Goal: Task Accomplishment & Management: Manage account settings

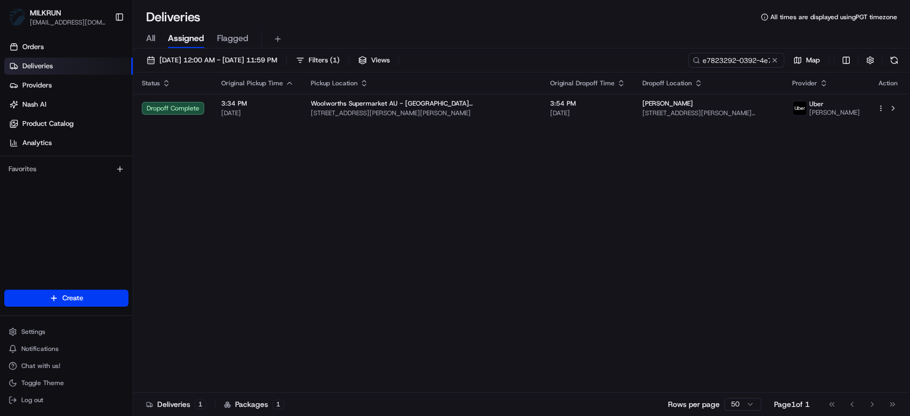
click at [717, 54] on input "e7823292-0392-4e79-8f58-f5a01d9c8359" at bounding box center [736, 60] width 96 height 15
type input "a6cb6f49-1605-47bb-a2ad-a6ff26a63828"
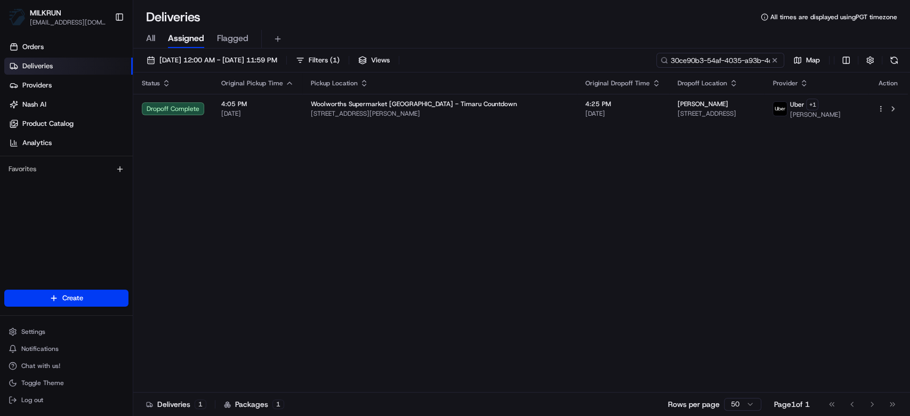
click at [734, 55] on input "30ce90b3-54af-4035-a93b-4c493f3ce065" at bounding box center [720, 60] width 128 height 15
paste input "a6cb6f49-1605-47bb-a2ad-a6ff26a63828"
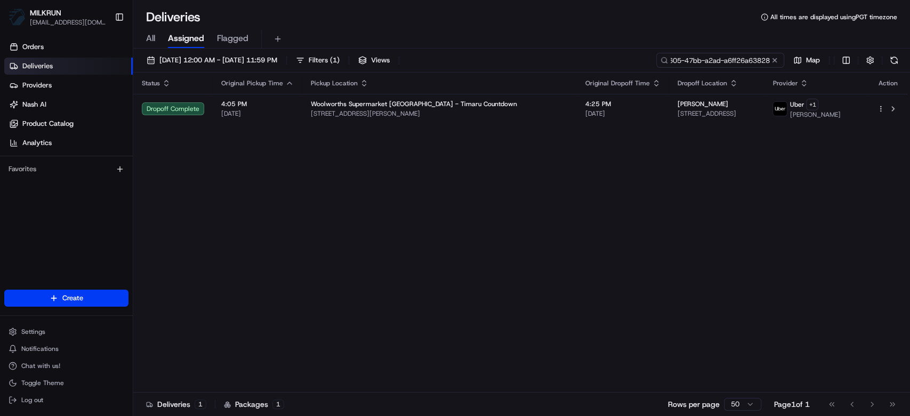
type input "a6cb6f49-1605-47bb-a2ad-a6ff26a63828"
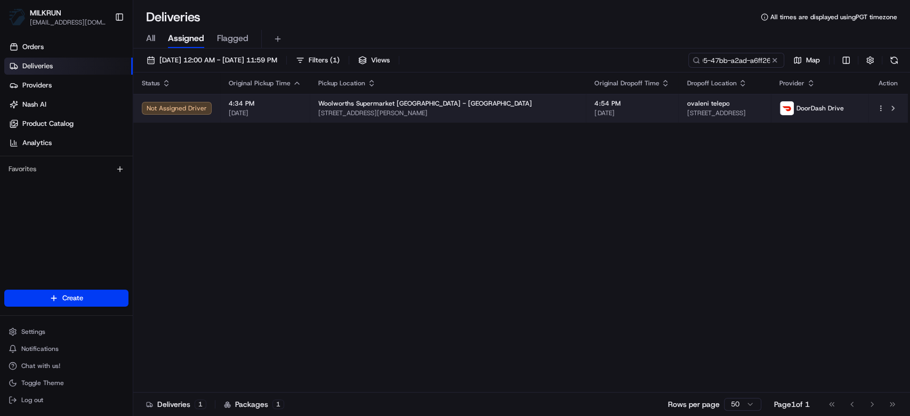
click at [687, 113] on span "75 Blake Road, Māngere East, Auckland 2024, NZ" at bounding box center [725, 113] width 76 height 9
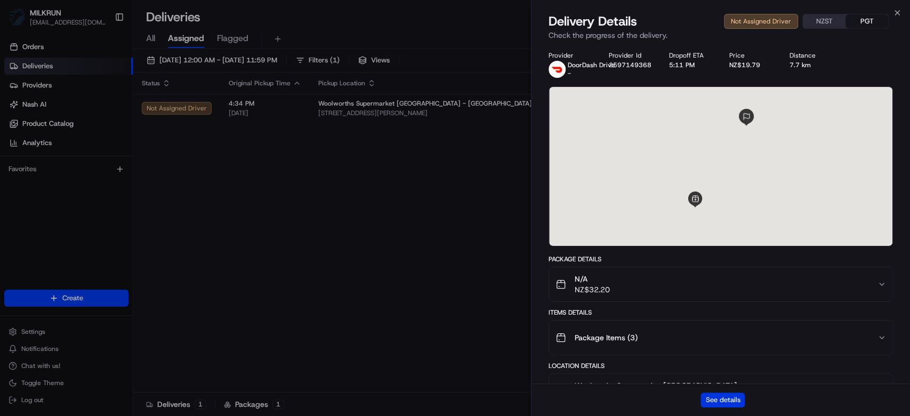
click at [725, 397] on button "See details" at bounding box center [723, 399] width 44 height 15
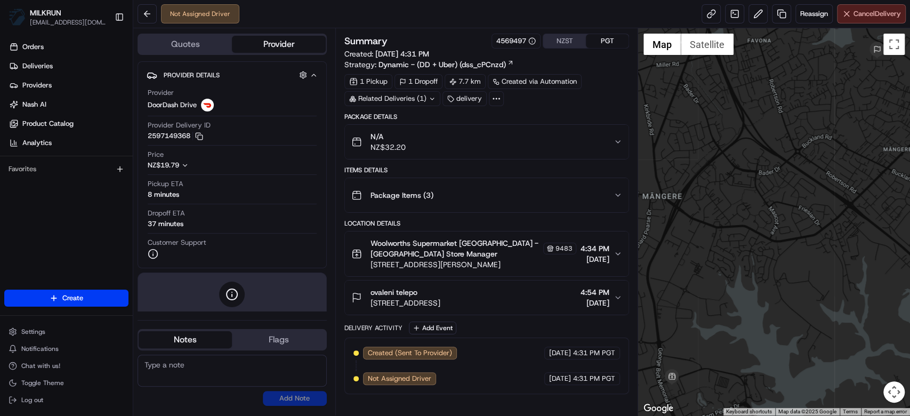
click at [863, 13] on span "Cancel Delivery" at bounding box center [877, 14] width 47 height 10
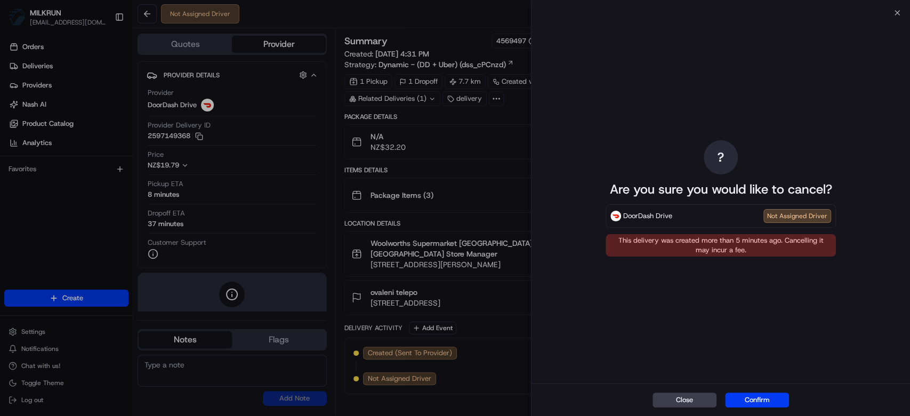
click at [764, 398] on button "Confirm" at bounding box center [757, 399] width 64 height 15
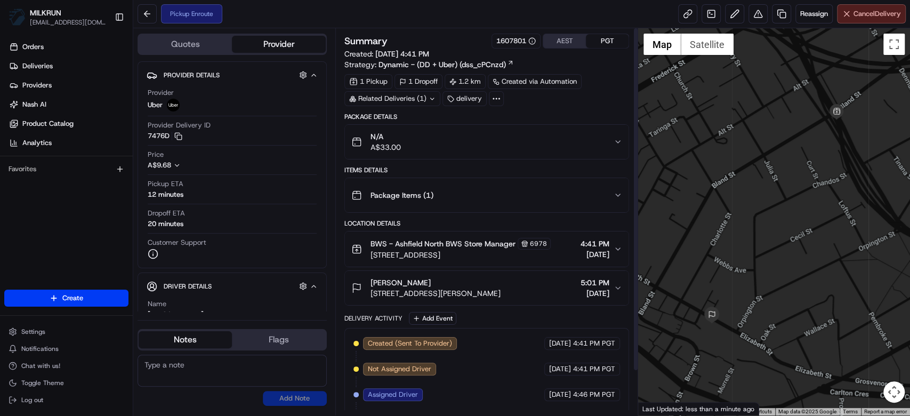
click at [874, 15] on span "Cancel Delivery" at bounding box center [877, 14] width 47 height 10
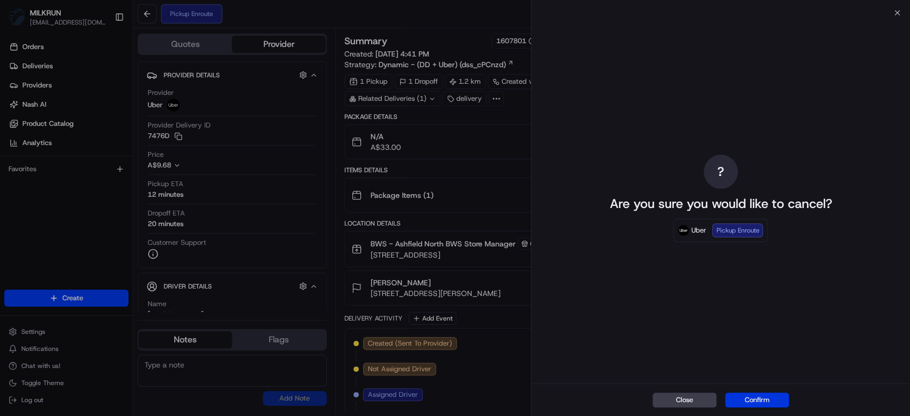
click at [742, 404] on button "Confirm" at bounding box center [757, 399] width 64 height 15
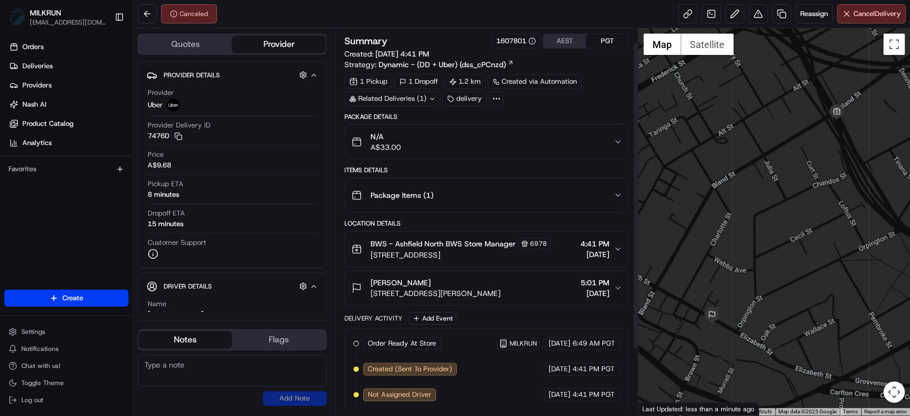
scroll to position [100, 0]
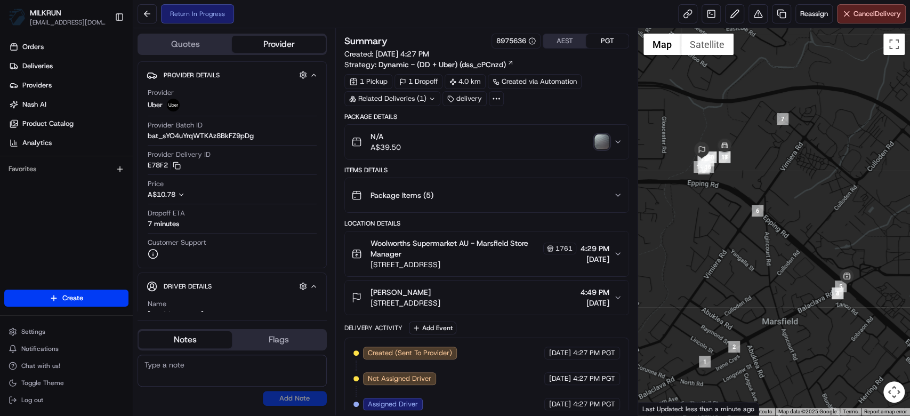
click at [599, 139] on img "button" at bounding box center [602, 141] width 15 height 15
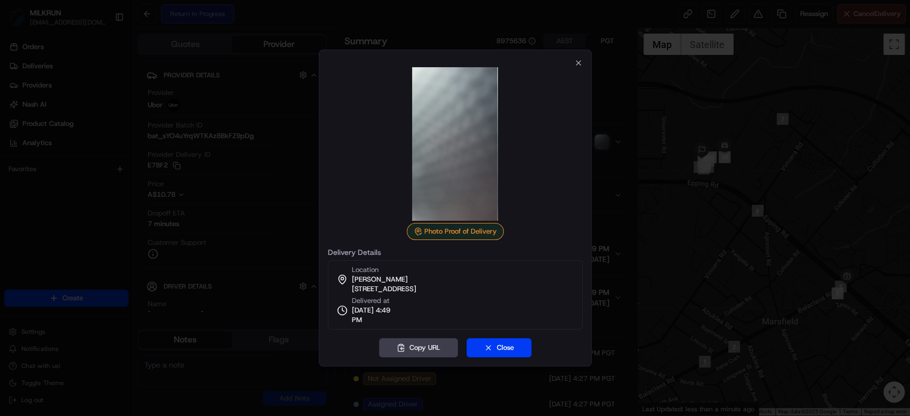
click at [628, 164] on div at bounding box center [455, 208] width 910 height 416
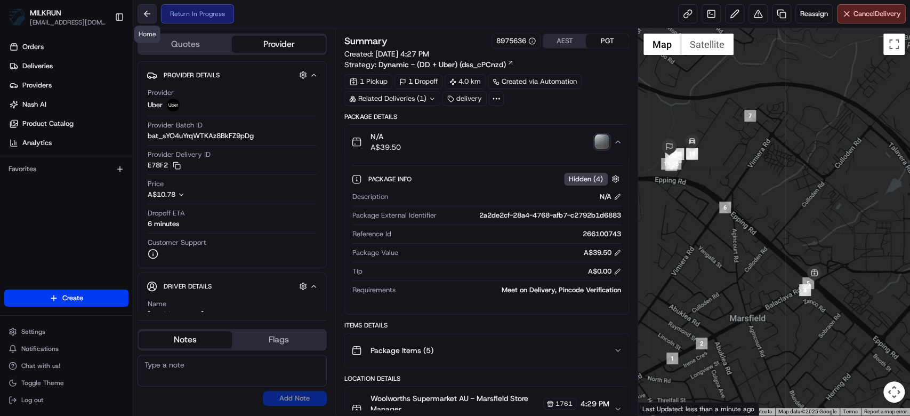
drag, startPoint x: 156, startPoint y: 7, endPoint x: 146, endPoint y: 13, distance: 11.2
click at [146, 13] on button at bounding box center [147, 13] width 19 height 19
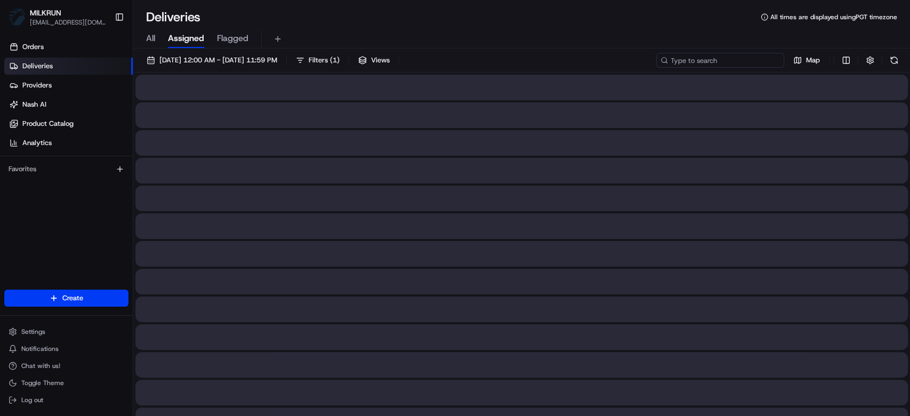
click at [728, 55] on input at bounding box center [720, 60] width 128 height 15
paste input "e0ecf3e0-5fde-4bac-9820-c8355089cb5e"
type input "e0ecf3e0-5fde-4bac-9820-c8355089cb5e"
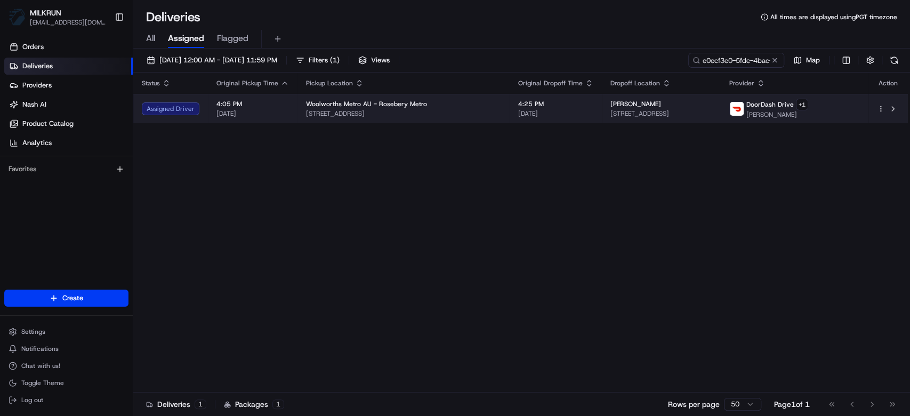
click at [611, 113] on span "[STREET_ADDRESS]" at bounding box center [662, 113] width 102 height 9
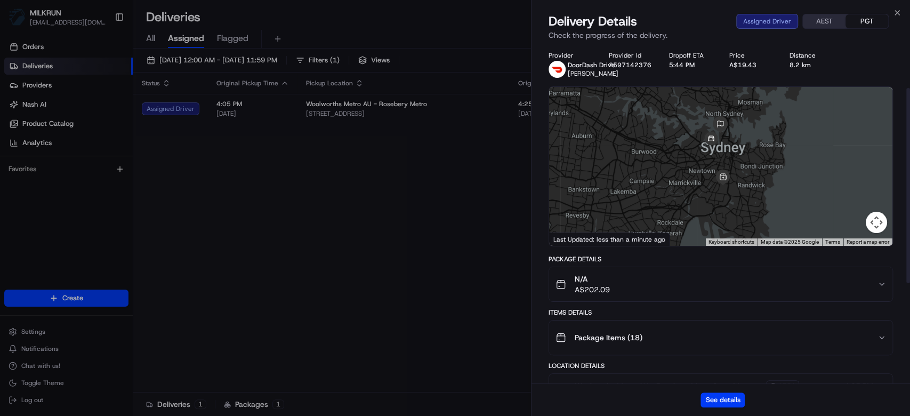
scroll to position [250, 0]
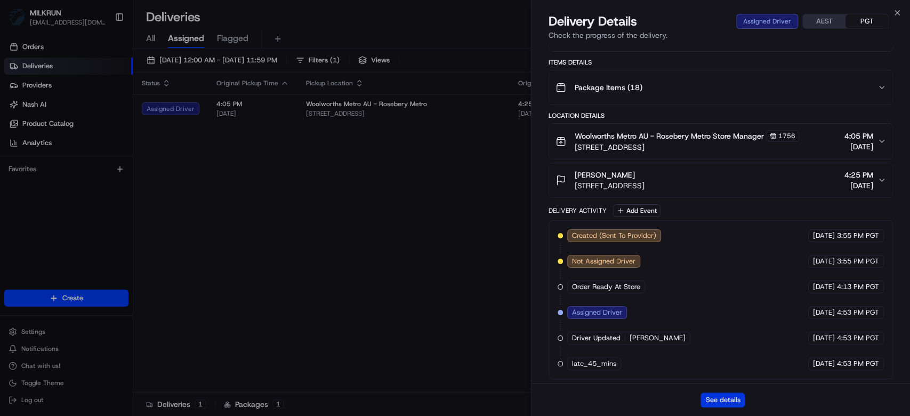
click at [714, 400] on button "See details" at bounding box center [723, 399] width 44 height 15
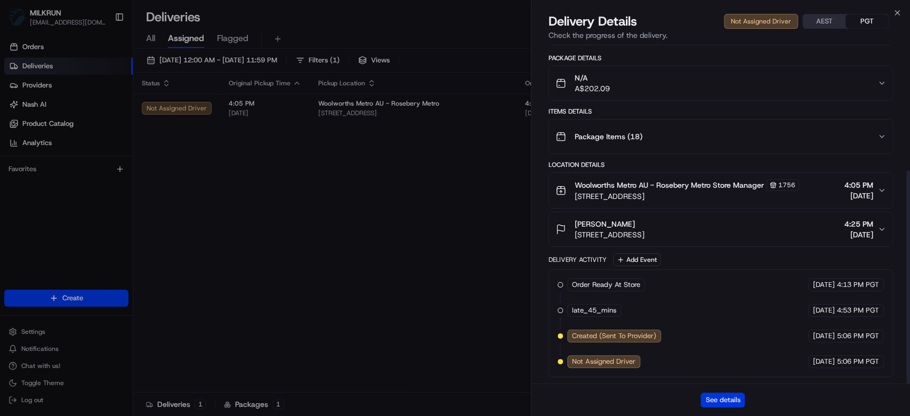
scroll to position [199, 0]
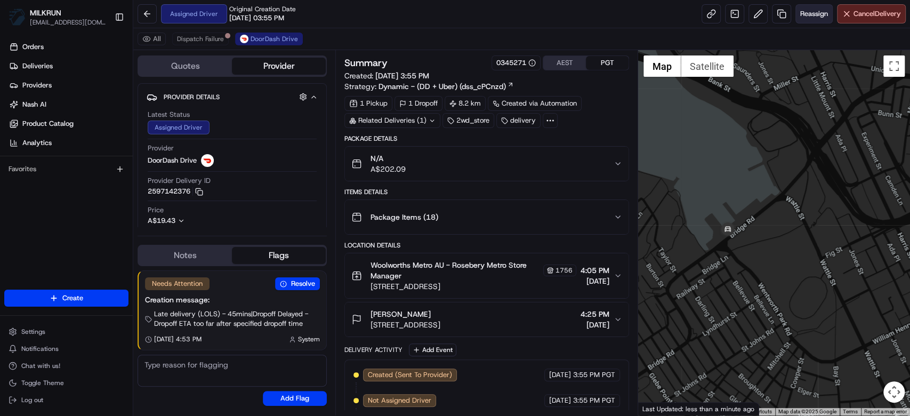
click at [812, 9] on span "Reassign" at bounding box center [814, 14] width 28 height 10
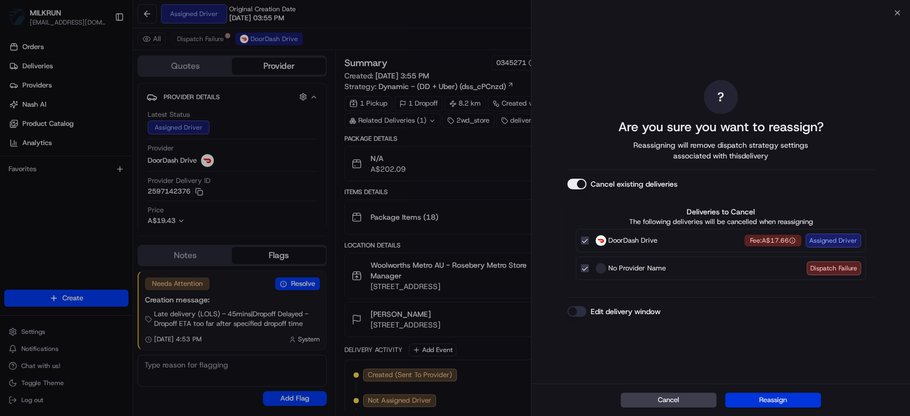
click at [767, 397] on button "Reassign" at bounding box center [773, 399] width 96 height 15
click at [812, 403] on button "Reassign" at bounding box center [773, 399] width 96 height 15
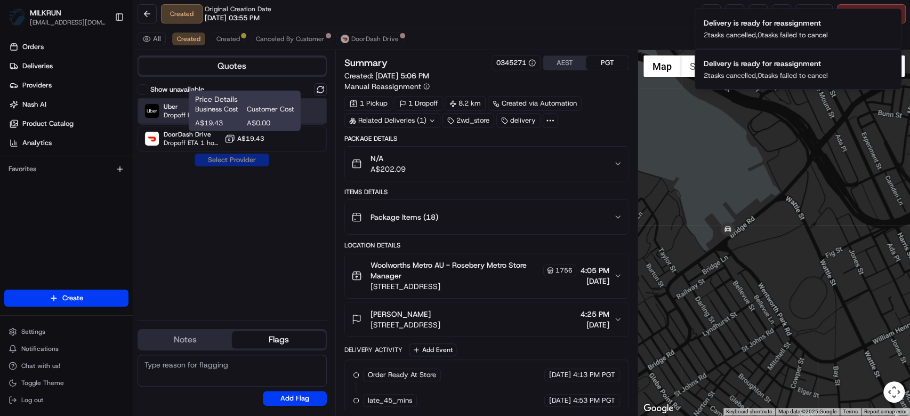
click at [175, 112] on span "Dropoff ETA 46 minutes" at bounding box center [192, 115] width 57 height 9
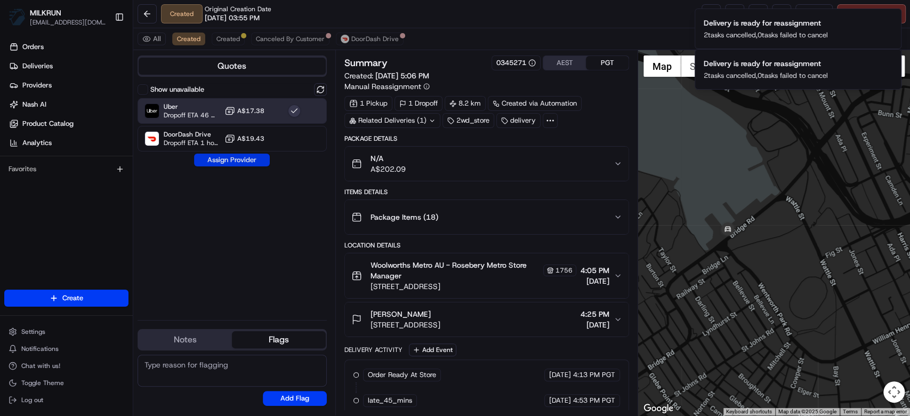
click at [231, 164] on button "Assign Provider" at bounding box center [232, 160] width 76 height 13
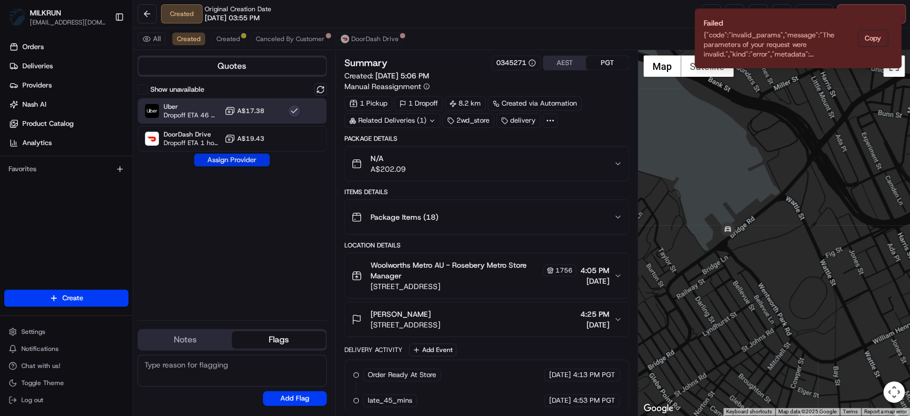
click at [234, 164] on button "Assign Provider" at bounding box center [232, 160] width 76 height 13
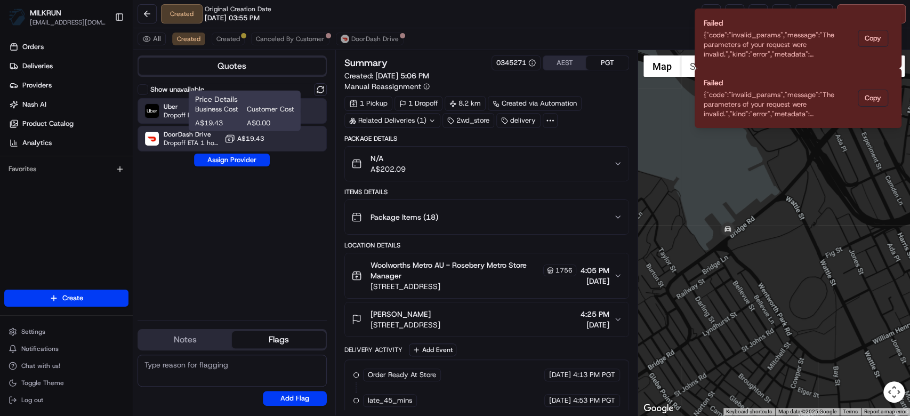
click at [232, 141] on rect at bounding box center [229, 139] width 7 height 5
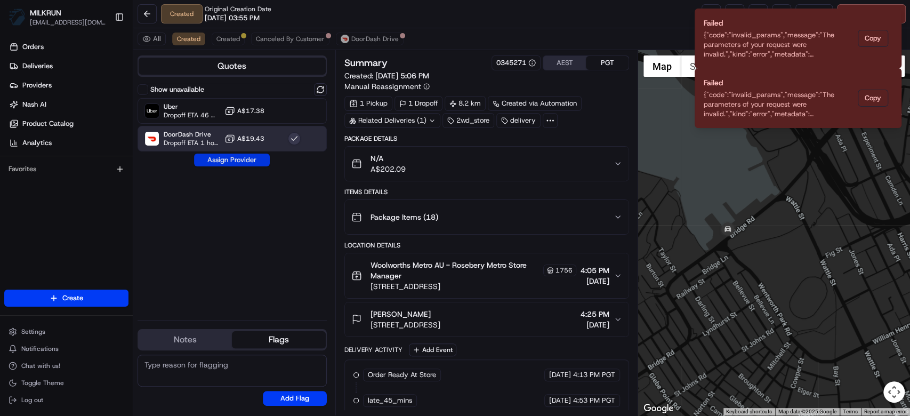
click at [235, 158] on button "Assign Provider" at bounding box center [232, 160] width 76 height 13
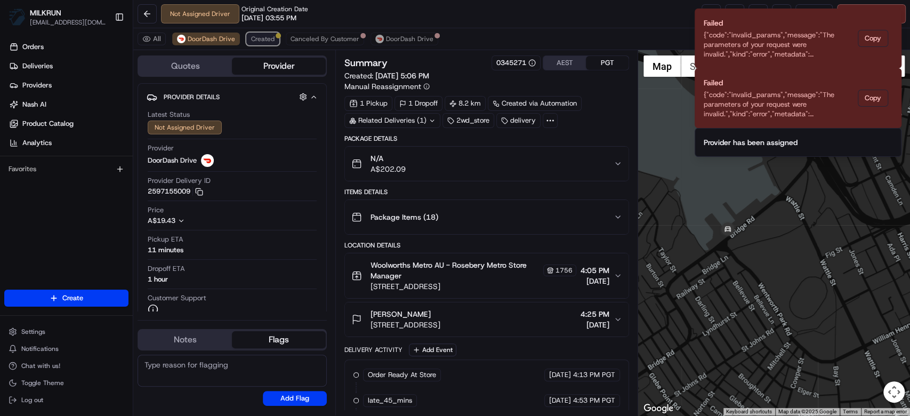
click at [252, 36] on span "Created" at bounding box center [262, 39] width 23 height 9
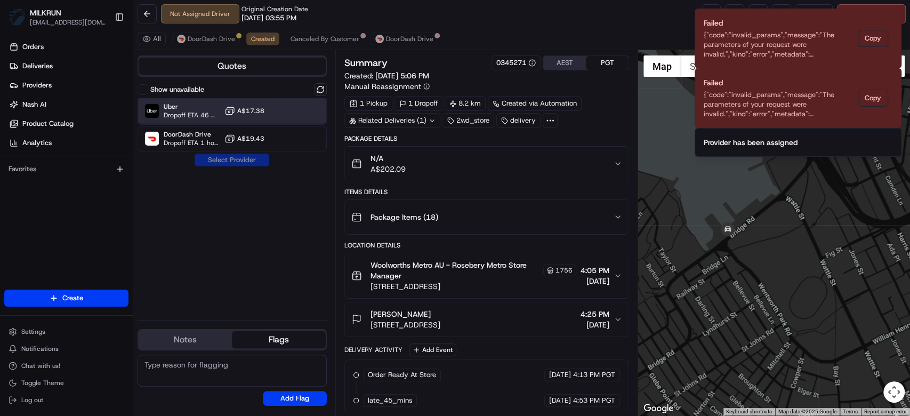
click at [212, 108] on span "Uber" at bounding box center [192, 106] width 57 height 9
click at [228, 157] on button "Assign Provider" at bounding box center [232, 160] width 76 height 13
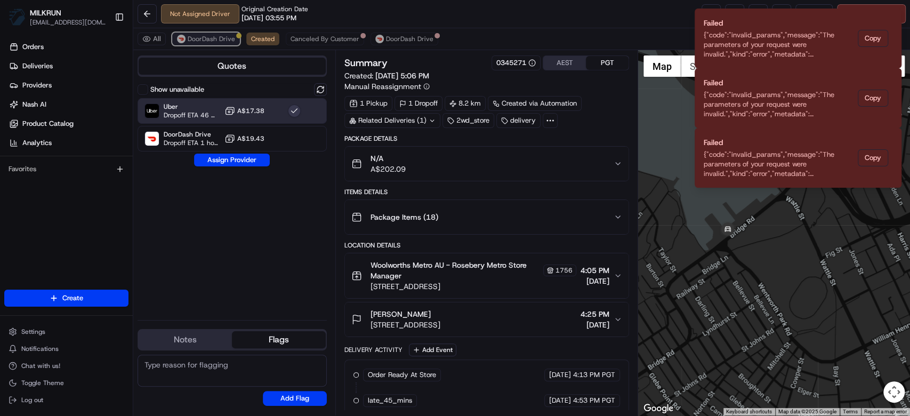
click at [210, 38] on span "DoorDash Drive" at bounding box center [211, 39] width 47 height 9
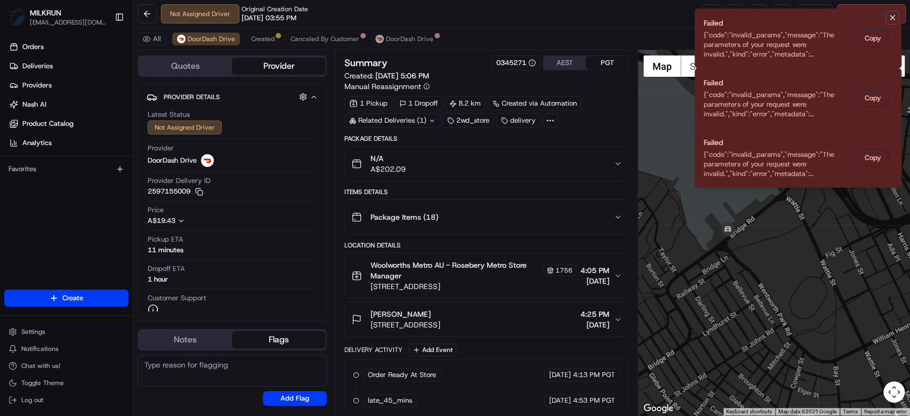
click at [893, 20] on icon "Notifications (F8)" at bounding box center [892, 17] width 9 height 9
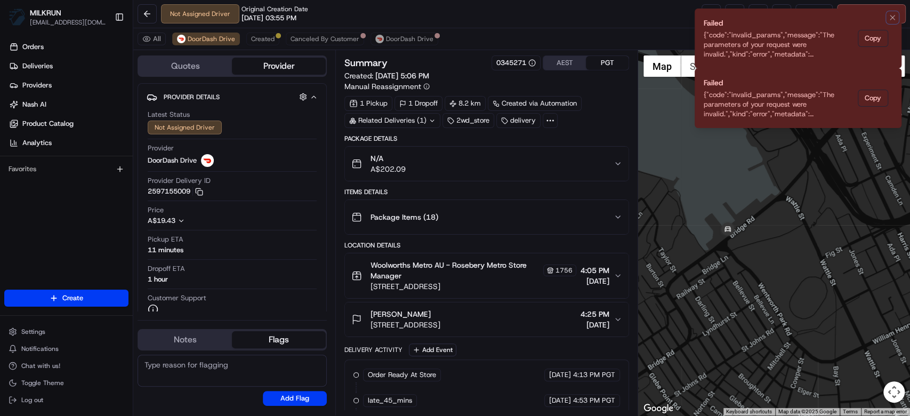
click at [893, 20] on icon "Notifications (F8)" at bounding box center [892, 17] width 9 height 9
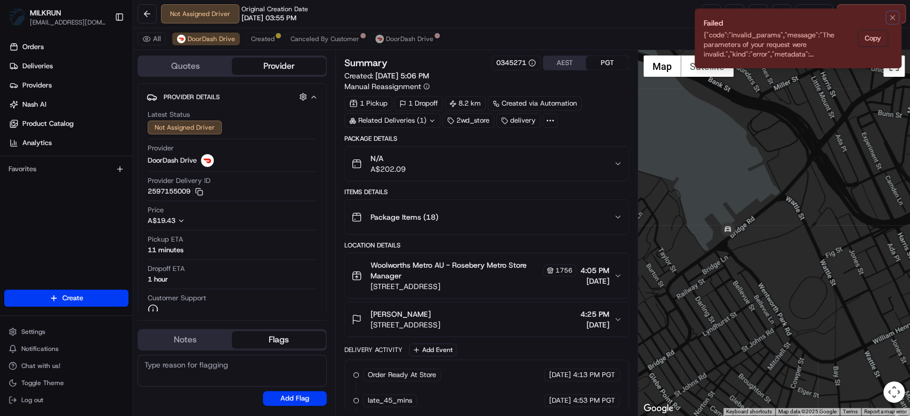
click at [893, 20] on icon "Notifications (F8)" at bounding box center [892, 17] width 9 height 9
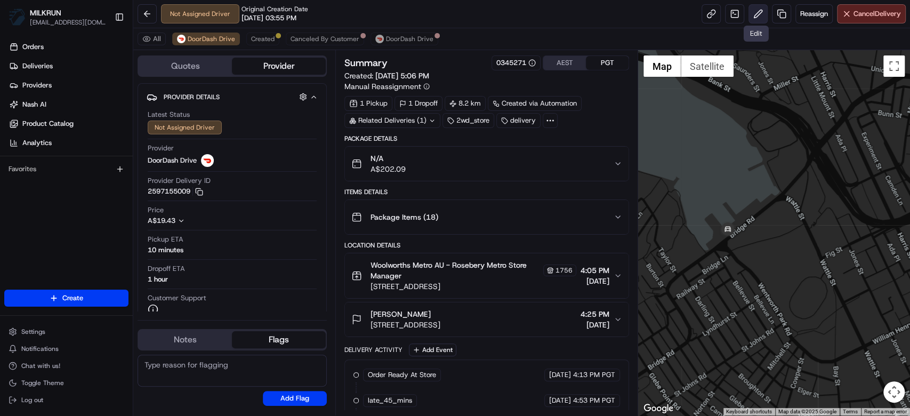
click at [760, 11] on button at bounding box center [758, 13] width 19 height 19
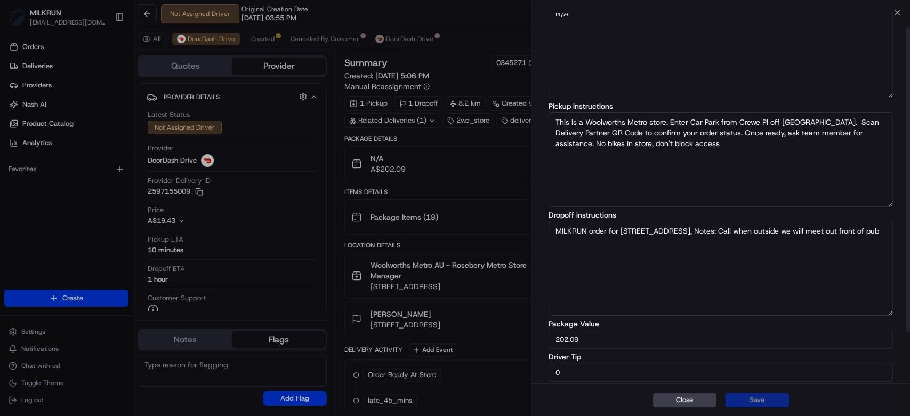
scroll to position [79, 0]
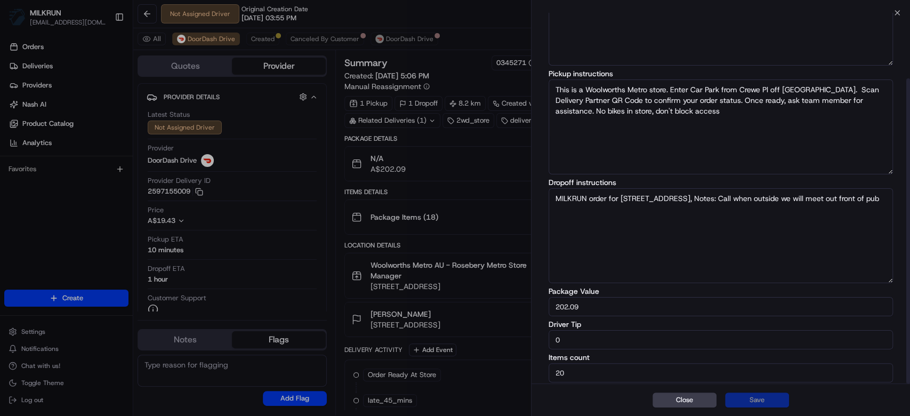
drag, startPoint x: 593, startPoint y: 336, endPoint x: 505, endPoint y: 336, distance: 88.0
click at [505, 336] on body "MILKRUN mtranluong@woolworths.com.au Toggle Sidebar Orders Deliveries Providers…" at bounding box center [455, 208] width 910 height 416
type input "5"
click at [760, 401] on button "Save" at bounding box center [757, 399] width 64 height 15
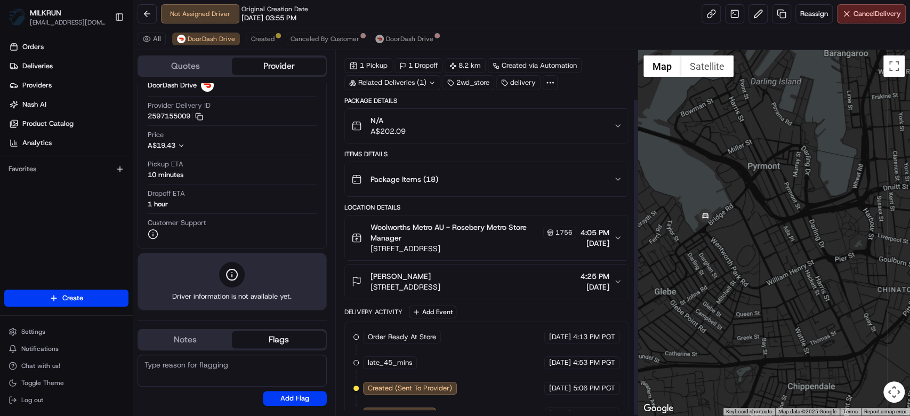
scroll to position [55, 0]
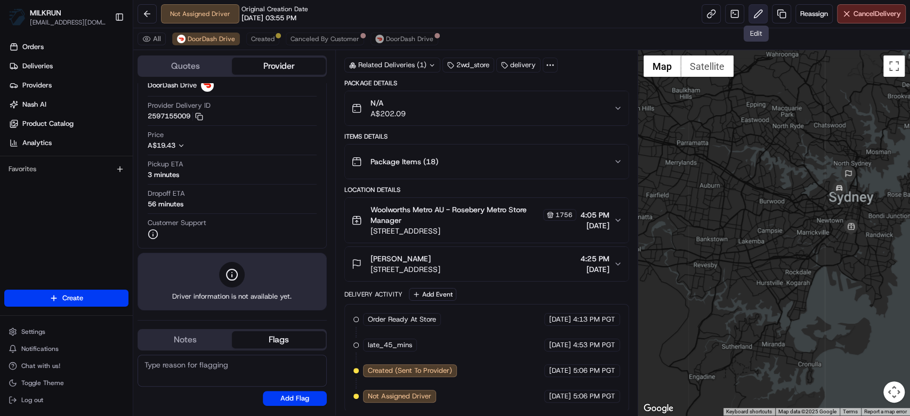
click at [755, 10] on button at bounding box center [758, 13] width 19 height 19
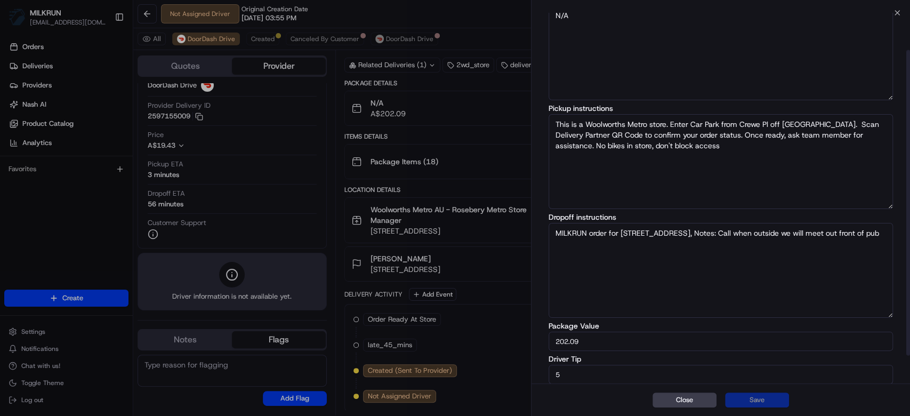
scroll to position [79, 0]
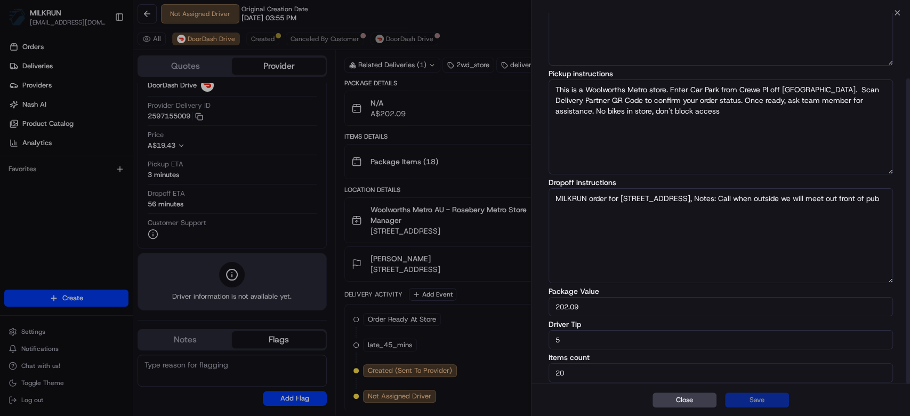
drag, startPoint x: 612, startPoint y: 330, endPoint x: 503, endPoint y: 327, distance: 108.3
click at [503, 327] on body "MILKRUN mtranluong@woolworths.com.au Toggle Sidebar Orders Deliveries Providers…" at bounding box center [455, 208] width 910 height 416
type input "10"
click at [742, 400] on button "Save" at bounding box center [757, 399] width 64 height 15
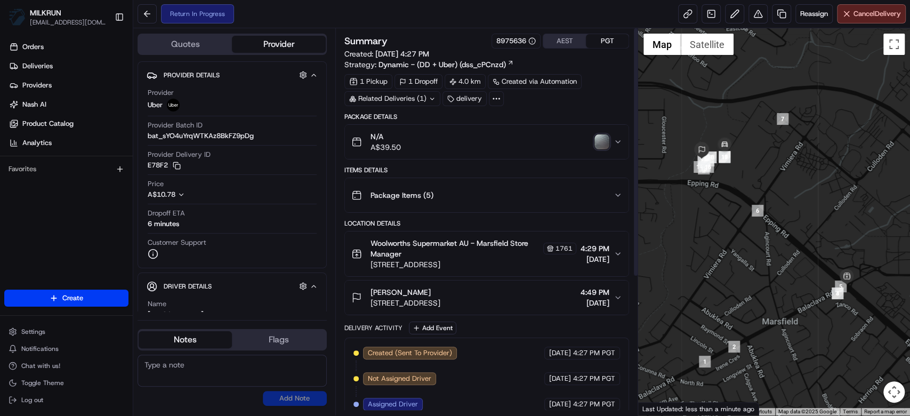
click at [608, 138] on img "button" at bounding box center [602, 141] width 15 height 15
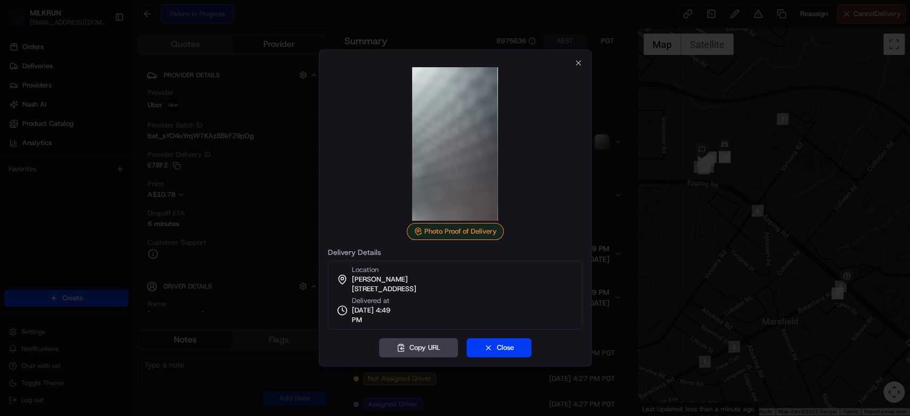
click at [614, 181] on div at bounding box center [455, 208] width 910 height 416
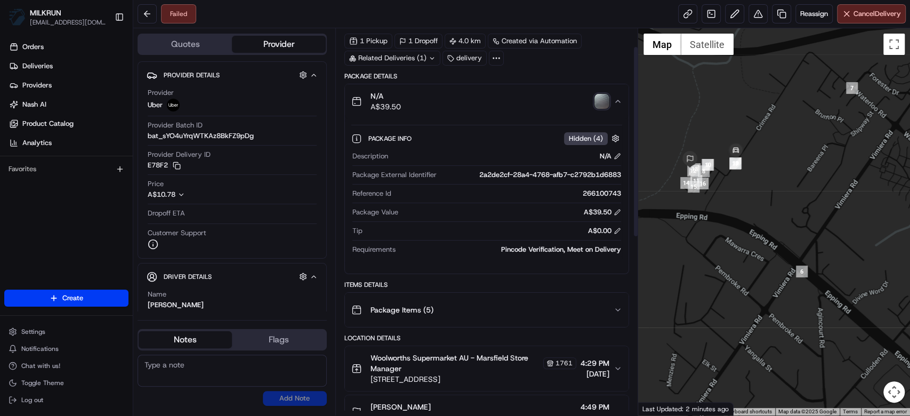
scroll to position [37, 0]
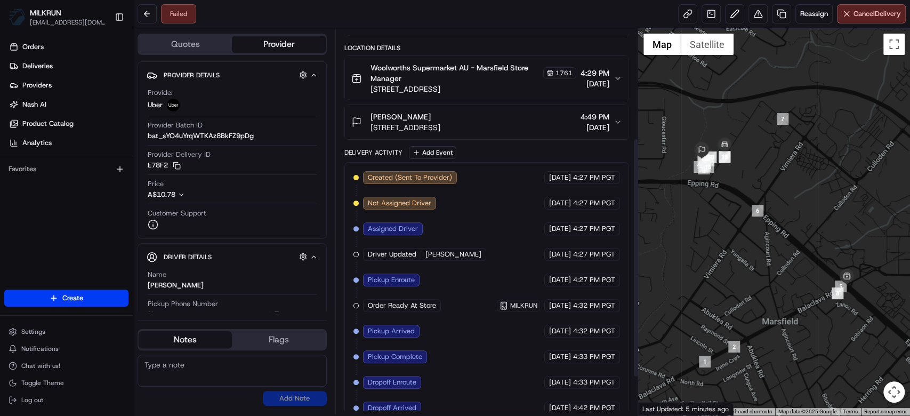
scroll to position [237, 0]
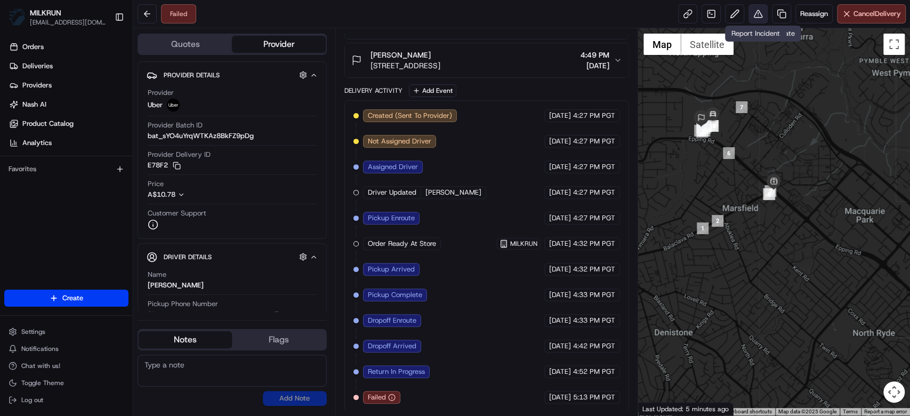
click at [760, 13] on button at bounding box center [758, 13] width 19 height 19
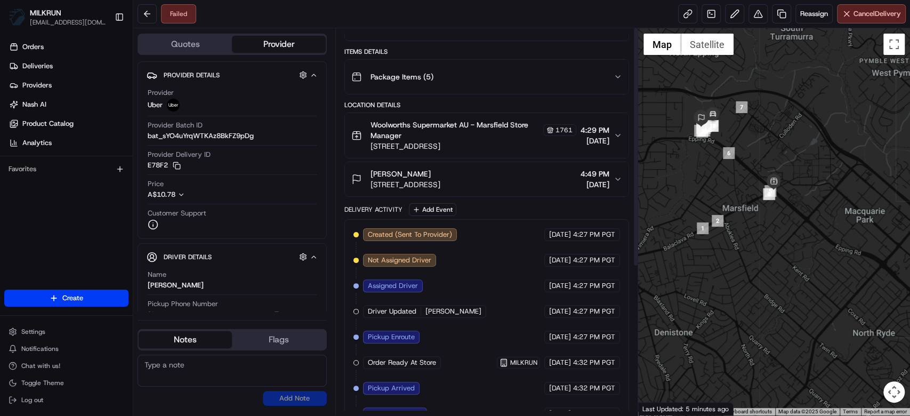
scroll to position [0, 0]
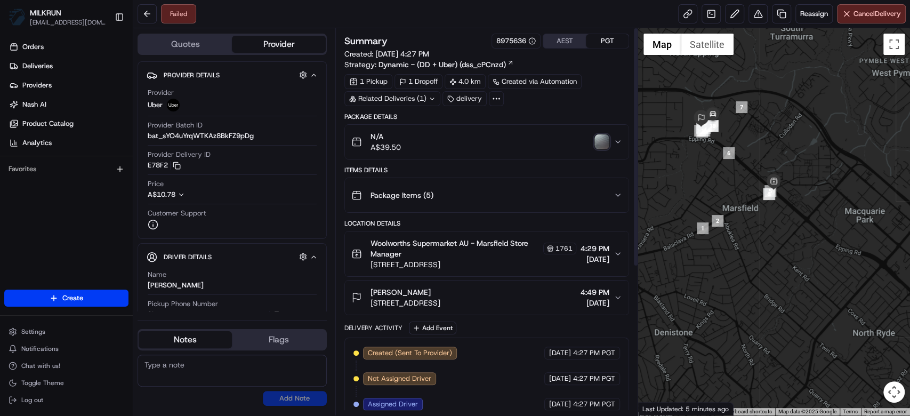
click at [467, 128] on button "N/A A$39.50" at bounding box center [487, 142] width 284 height 34
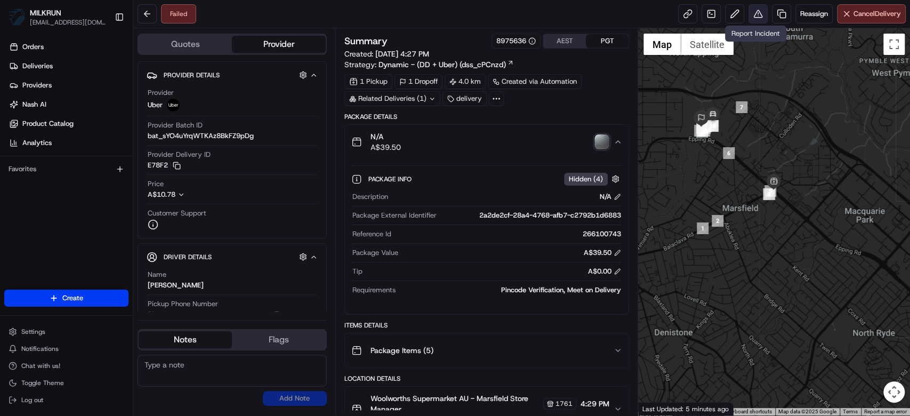
click at [756, 23] on button at bounding box center [758, 13] width 19 height 19
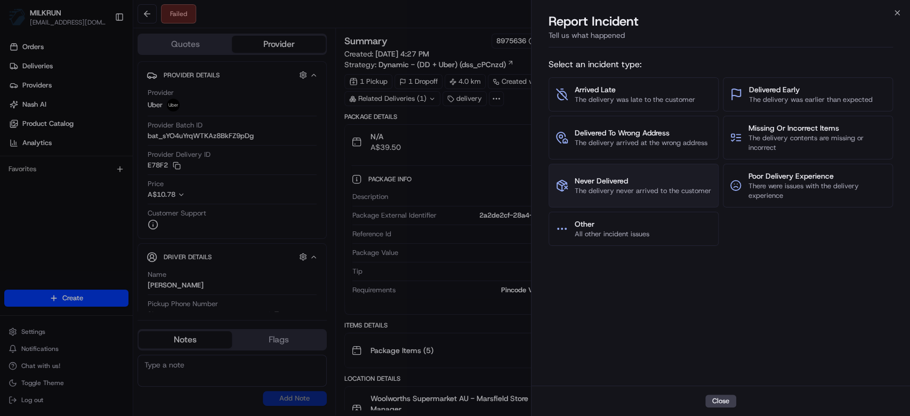
click at [636, 183] on span "Never Delivered" at bounding box center [643, 180] width 136 height 11
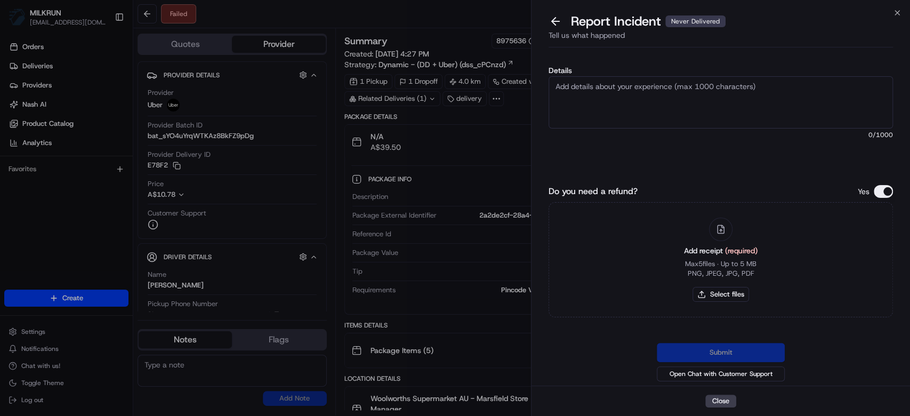
click at [666, 91] on textarea "Details" at bounding box center [721, 102] width 344 height 52
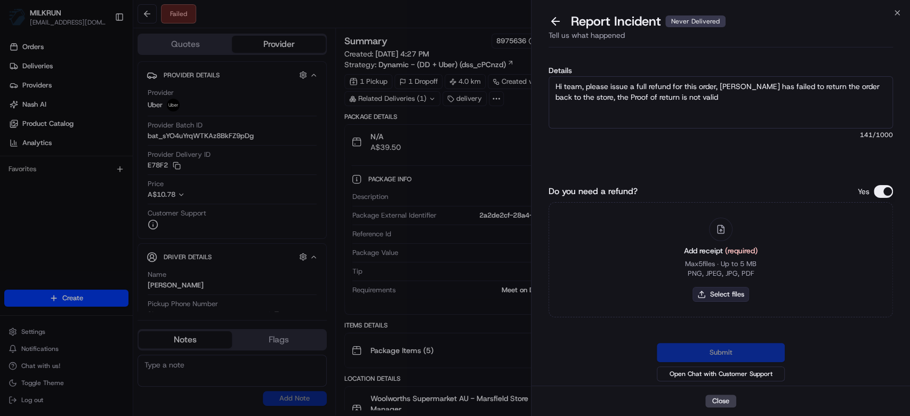
type textarea "Hi team, please issue a full refund for this order, [PERSON_NAME] has failed to…"
click at [721, 297] on button "Select files" at bounding box center [721, 294] width 57 height 15
type input "C:\fakepath\Sofia.png"
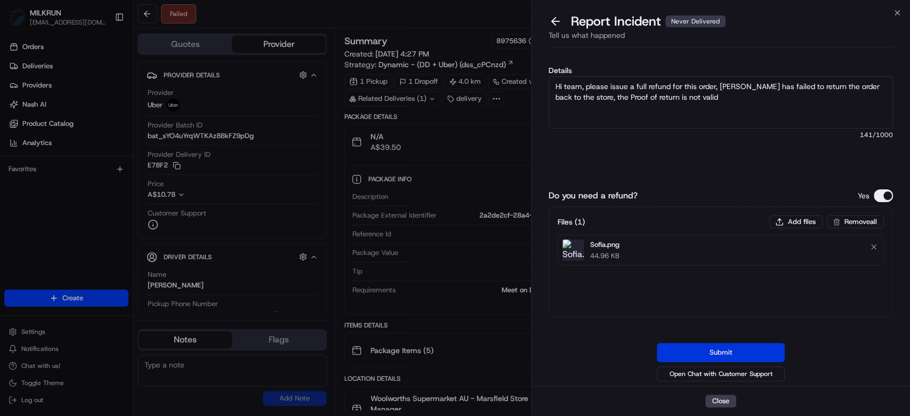
click at [730, 350] on button "Submit" at bounding box center [721, 352] width 128 height 19
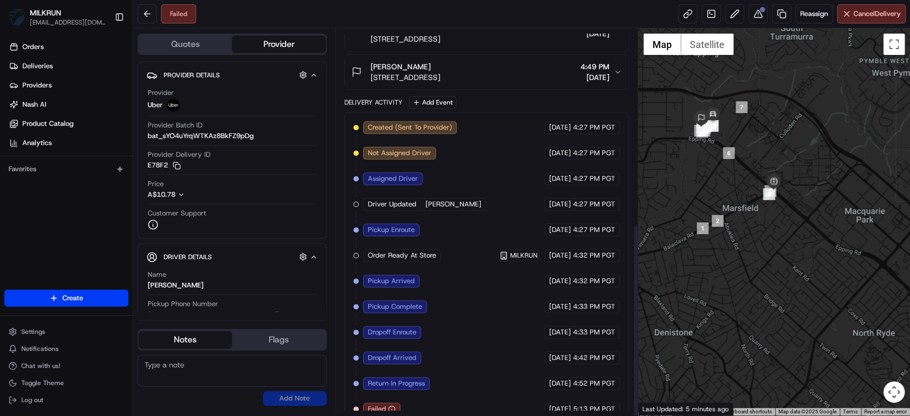
scroll to position [392, 0]
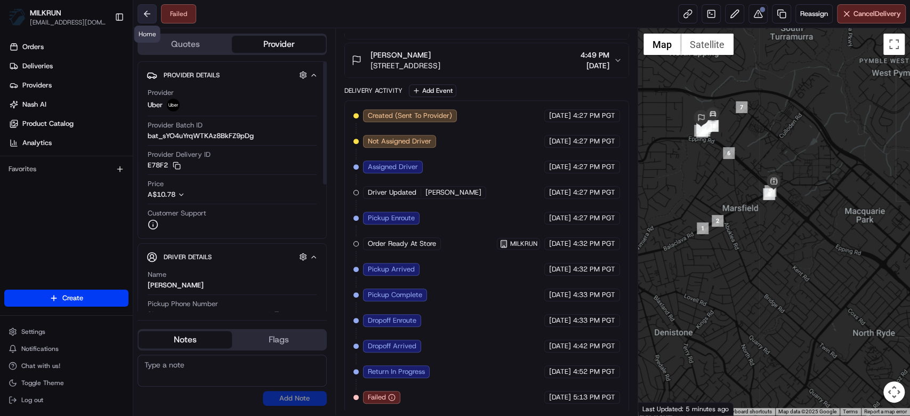
click at [144, 12] on button at bounding box center [147, 13] width 19 height 19
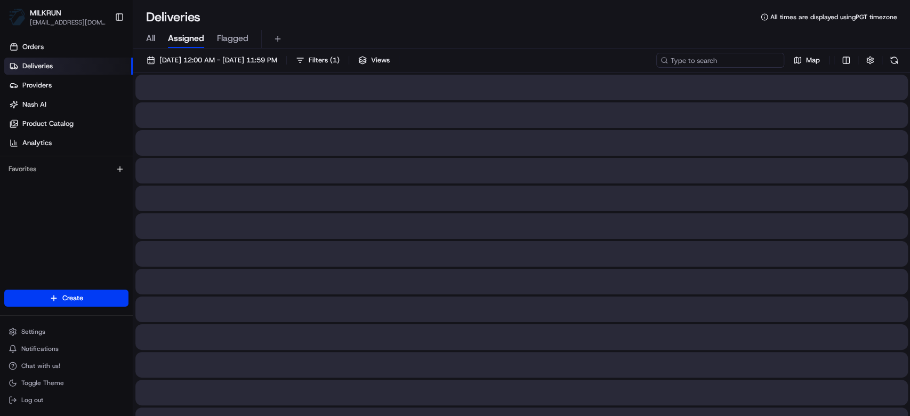
click at [738, 60] on input at bounding box center [720, 60] width 128 height 15
paste input "38c7d854-9d47-4472-a078-0b26d1fe1c52"
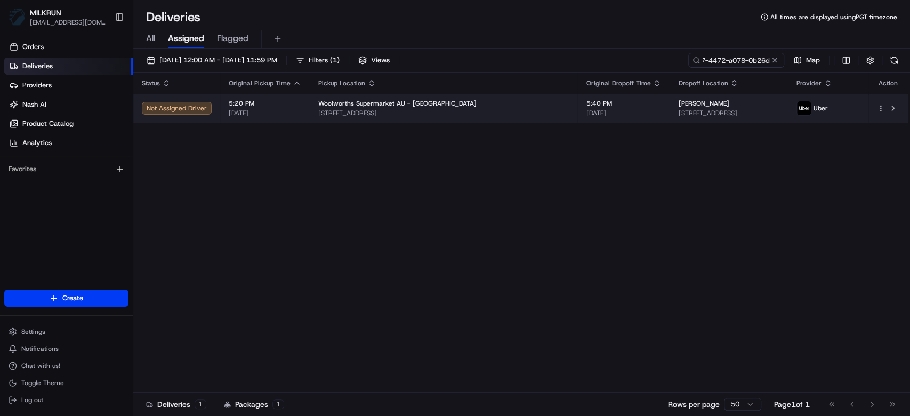
click at [589, 122] on td "5:40 PM 23/08/2025" at bounding box center [623, 108] width 92 height 29
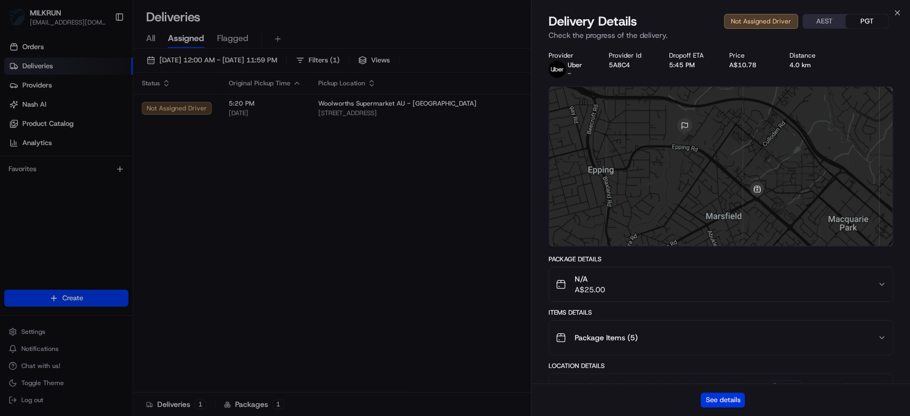
click at [736, 401] on button "See details" at bounding box center [723, 399] width 44 height 15
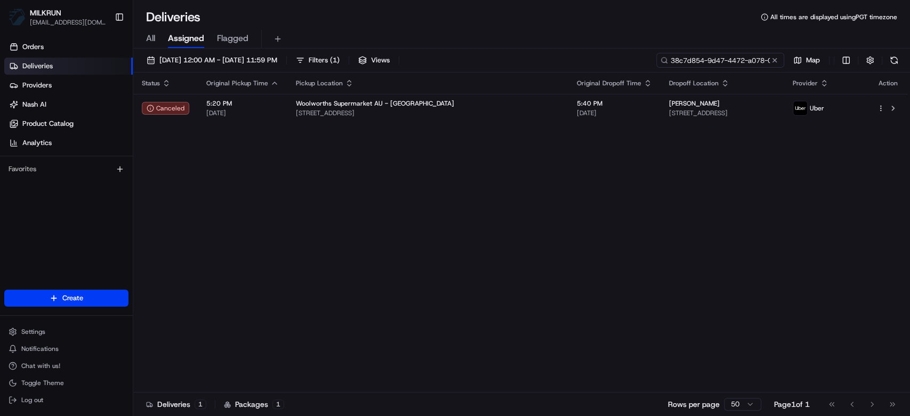
click at [762, 57] on input "38c7d854-9d47-4472-a078-0b26d1fe1c52" at bounding box center [720, 60] width 128 height 15
type input "luke upton"
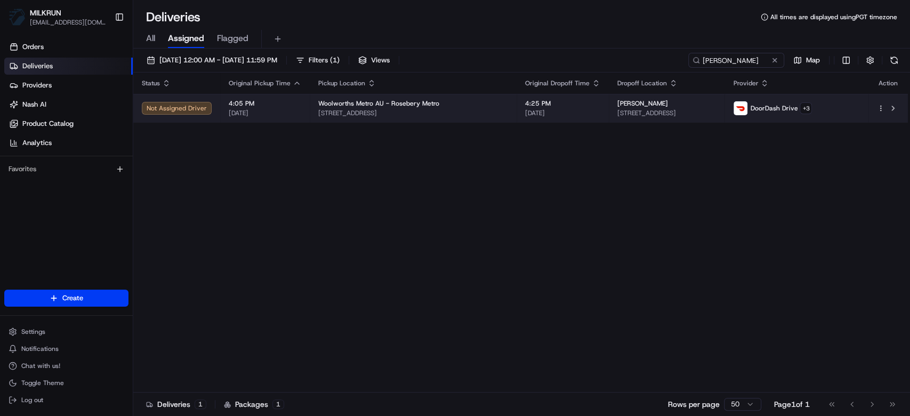
click at [678, 106] on div "[PERSON_NAME]" at bounding box center [666, 103] width 99 height 9
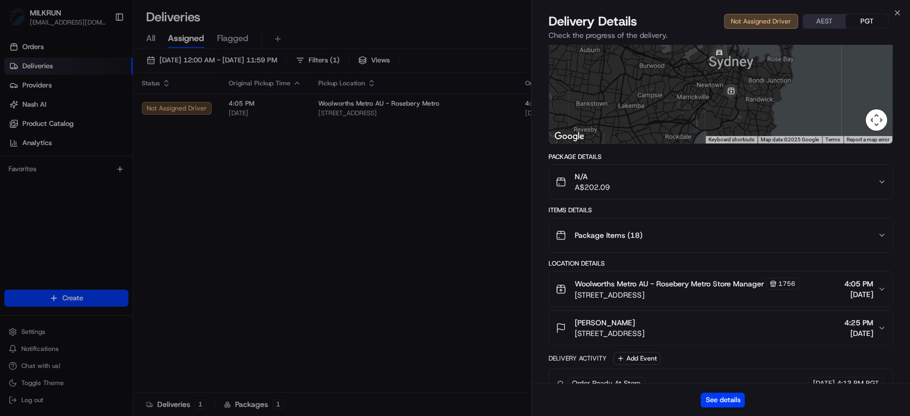
scroll to position [199, 0]
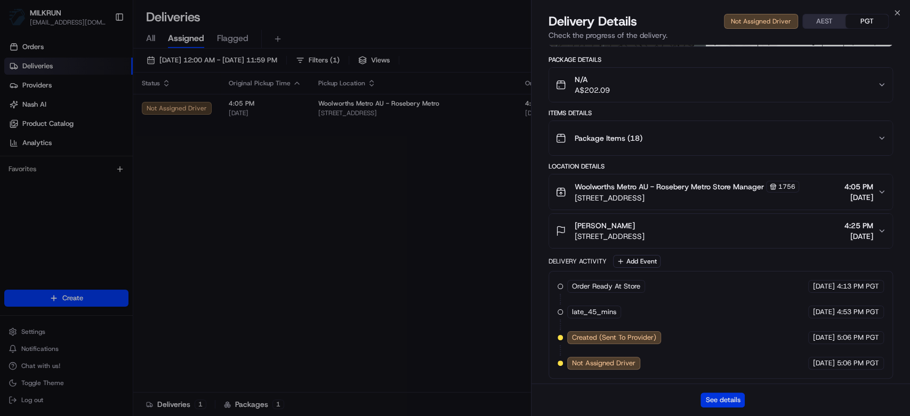
click at [711, 400] on button "See details" at bounding box center [723, 399] width 44 height 15
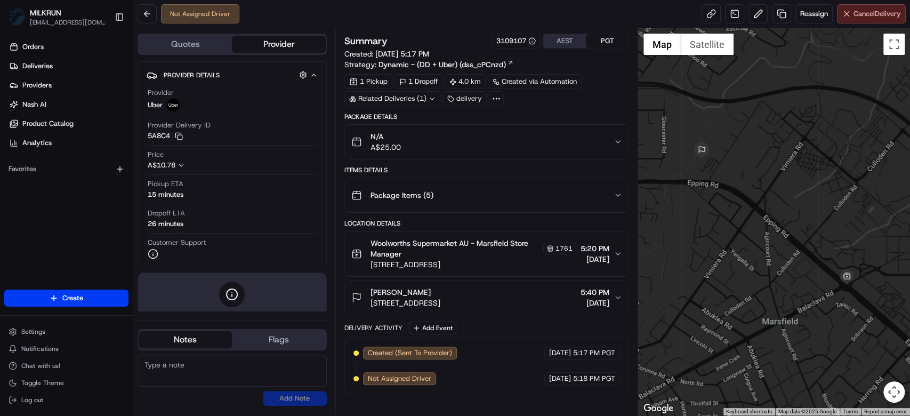
click at [870, 11] on span "Cancel Delivery" at bounding box center [877, 14] width 47 height 10
click at [866, 19] on button "Cancel Delivery" at bounding box center [871, 13] width 69 height 19
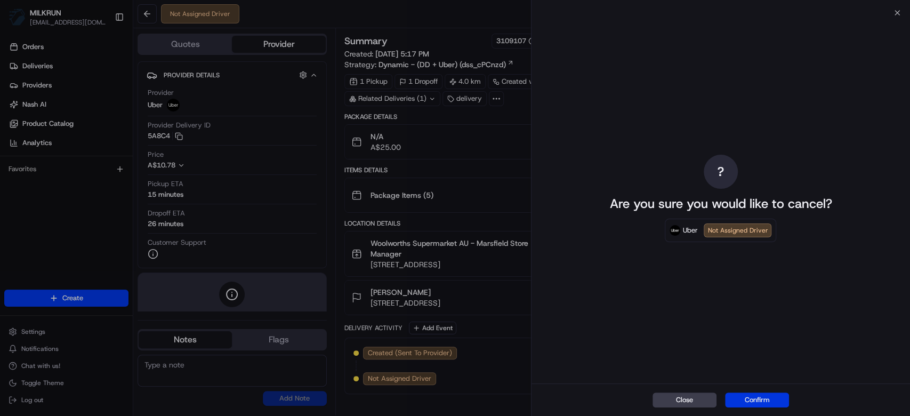
click at [764, 398] on button "Confirm" at bounding box center [757, 399] width 64 height 15
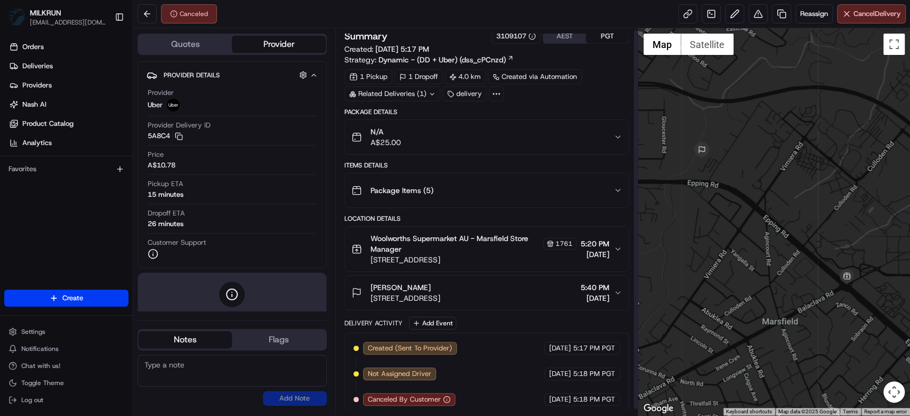
scroll to position [8, 0]
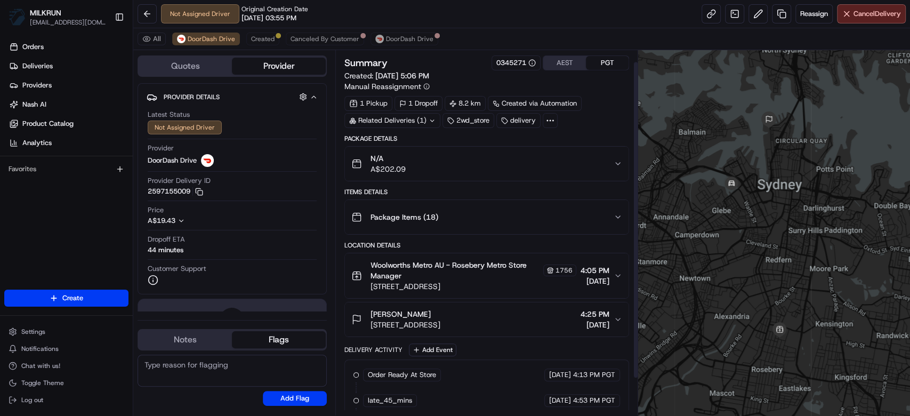
scroll to position [55, 0]
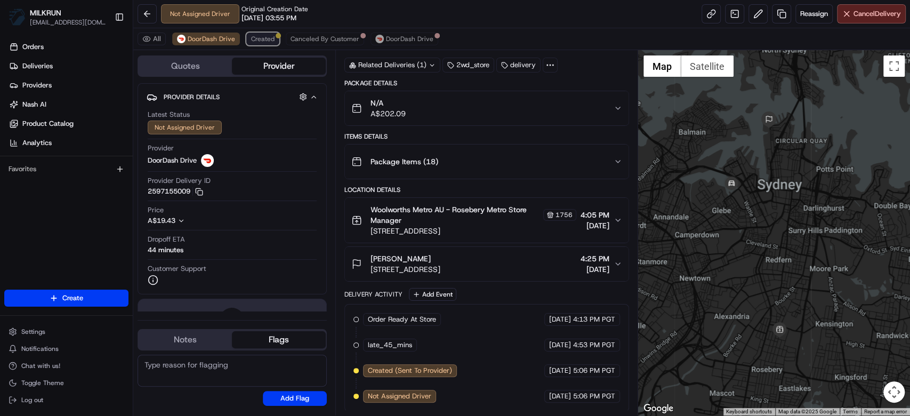
click at [264, 42] on span "Created" at bounding box center [262, 39] width 23 height 9
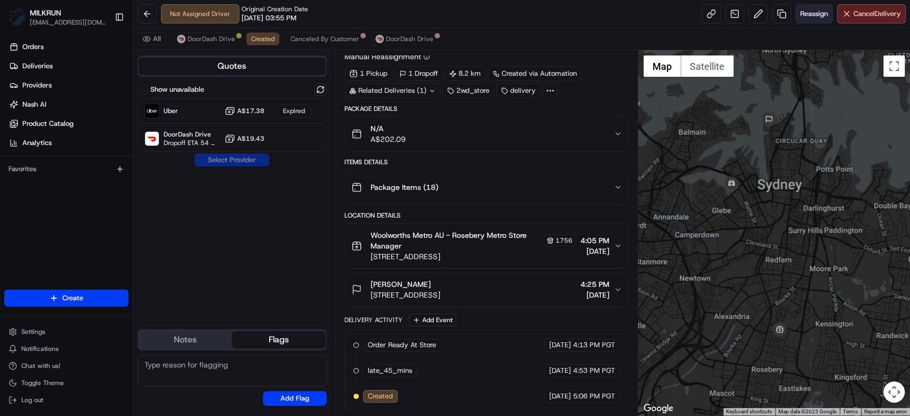
click at [800, 14] on span "Reassign" at bounding box center [814, 14] width 28 height 10
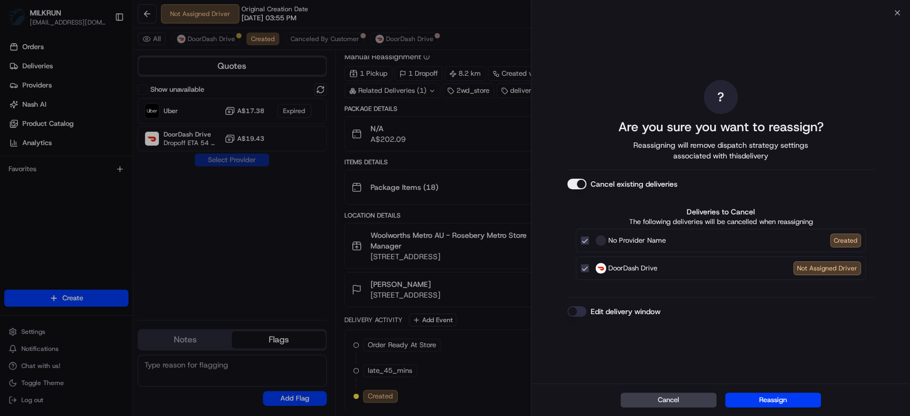
click at [579, 182] on button "Cancel existing deliveries" at bounding box center [576, 184] width 19 height 11
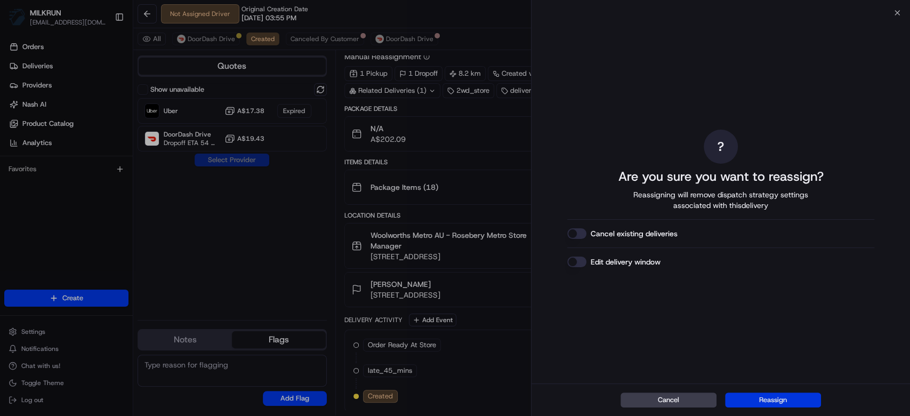
click at [774, 396] on button "Reassign" at bounding box center [773, 399] width 96 height 15
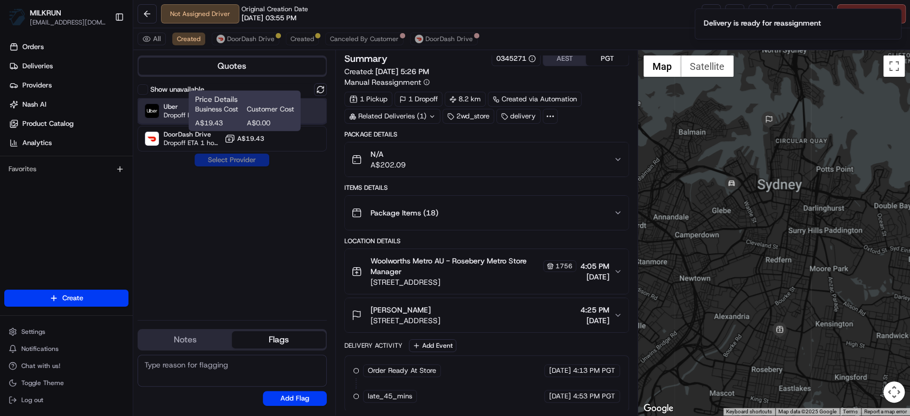
click at [177, 111] on span "Dropoff ETA 46 minutes" at bounding box center [192, 115] width 57 height 9
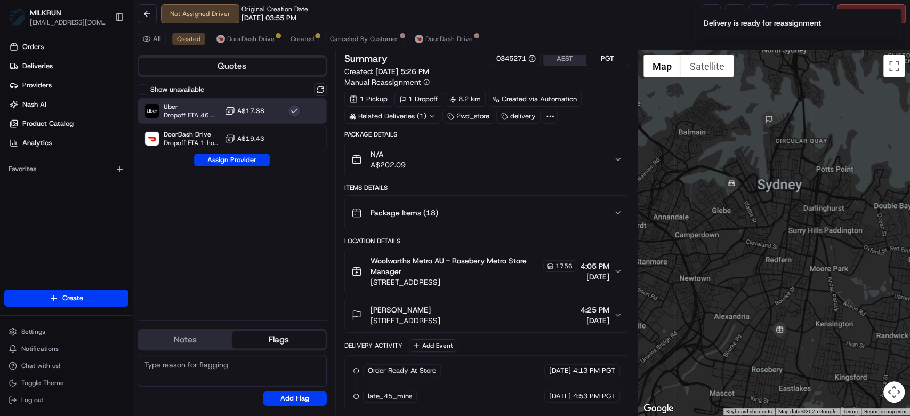
click at [250, 166] on div "Show unavailable Uber Dropoff ETA 46 minutes A$17.38 DoorDash Drive Dropoff ETA…" at bounding box center [232, 197] width 189 height 228
click at [251, 164] on button "Assign Provider" at bounding box center [232, 160] width 76 height 13
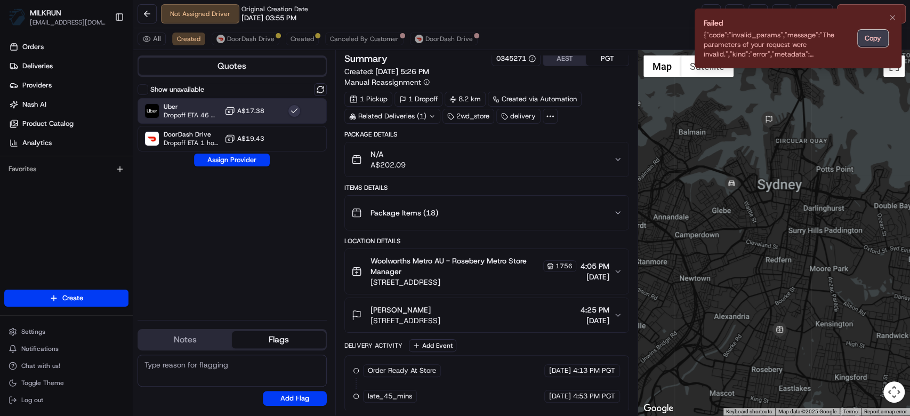
click at [872, 42] on button "Copy" at bounding box center [873, 38] width 30 height 17
click at [877, 35] on button "Copy" at bounding box center [873, 38] width 30 height 17
drag, startPoint x: 457, startPoint y: 37, endPoint x: 444, endPoint y: 41, distance: 13.7
click at [456, 38] on span "DoorDash Drive" at bounding box center [448, 39] width 47 height 9
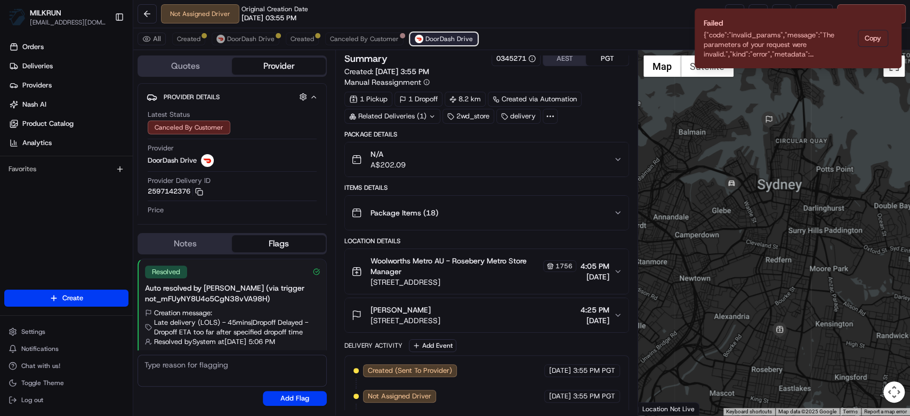
scroll to position [55, 0]
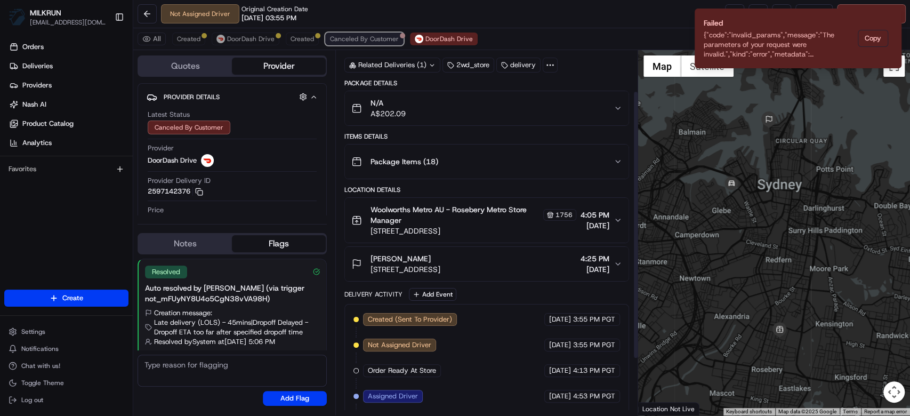
click at [358, 36] on span "Canceled By Customer" at bounding box center [364, 39] width 69 height 9
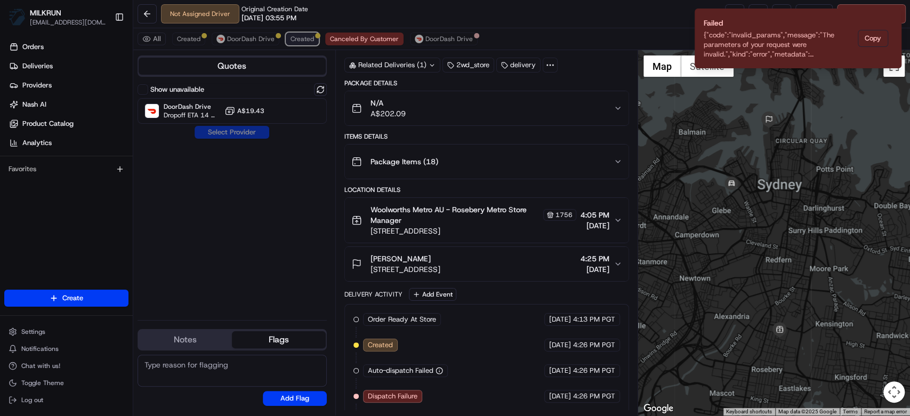
click at [286, 39] on button "Created" at bounding box center [302, 39] width 33 height 13
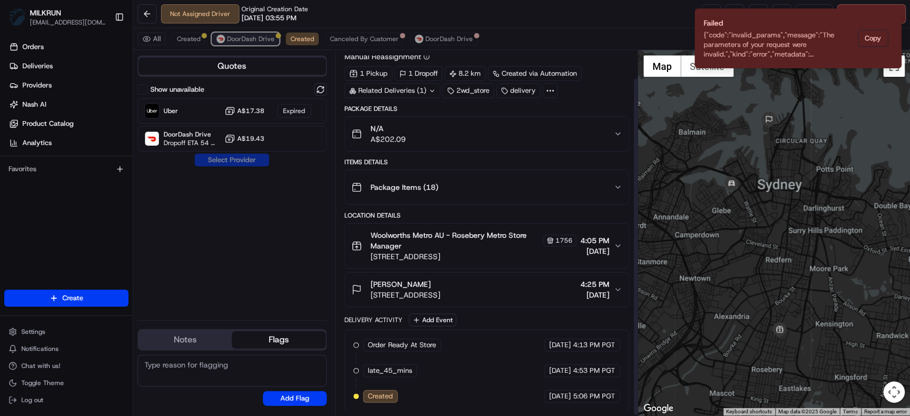
click at [252, 43] on button "DoorDash Drive" at bounding box center [246, 39] width 68 height 13
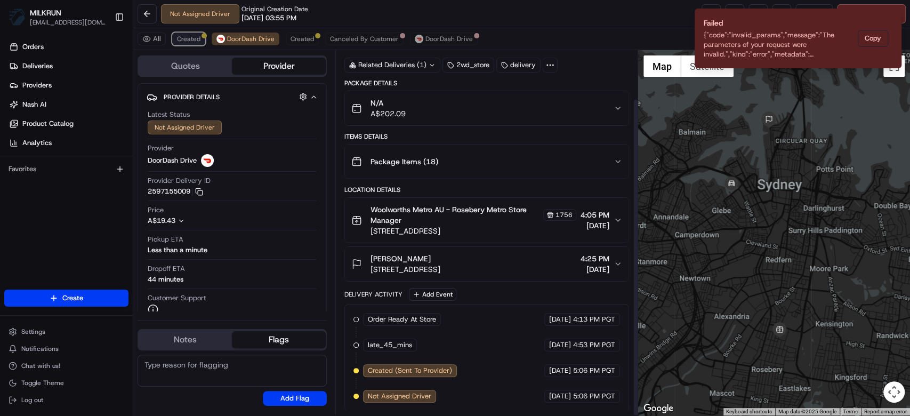
click at [190, 38] on span "Created" at bounding box center [188, 39] width 23 height 9
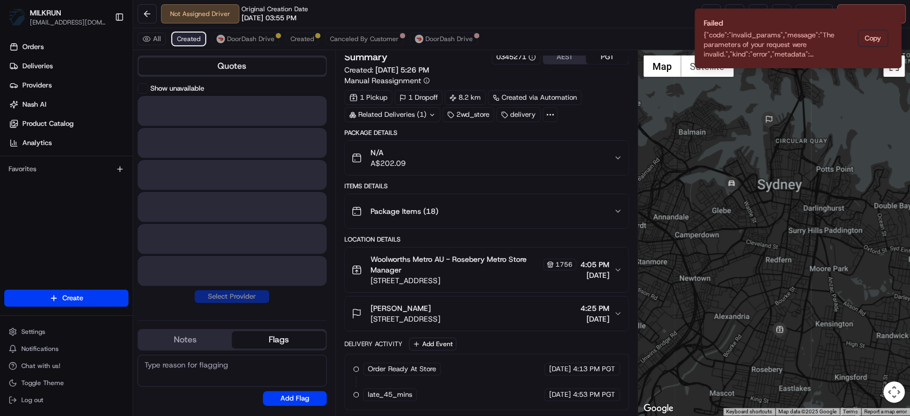
scroll to position [4, 0]
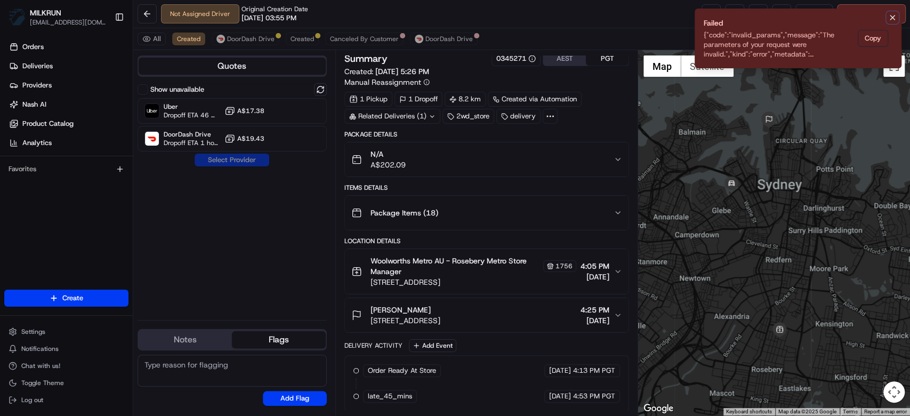
click at [893, 17] on icon "Notifications (F8)" at bounding box center [892, 17] width 4 height 4
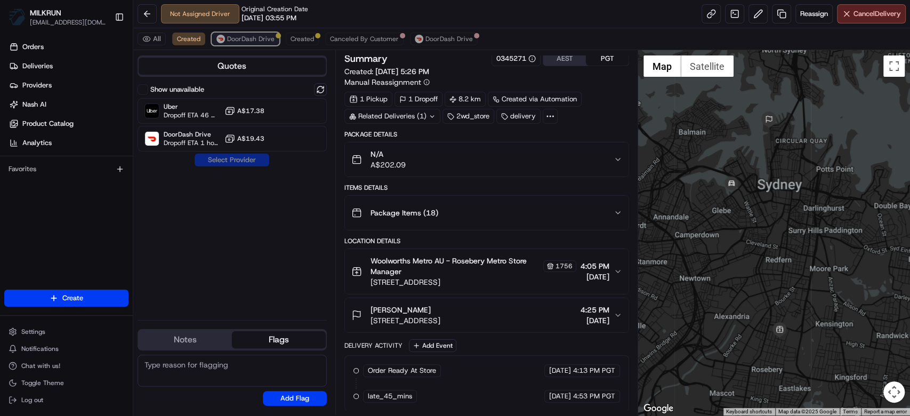
click at [247, 39] on span "DoorDash Drive" at bounding box center [250, 39] width 47 height 9
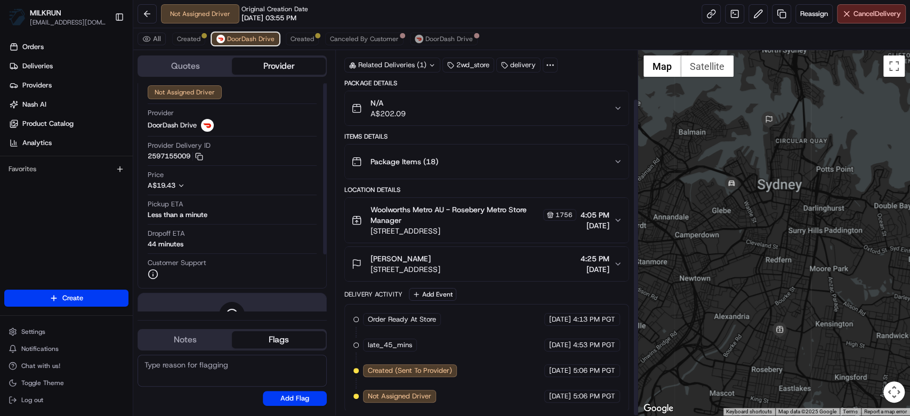
scroll to position [75, 0]
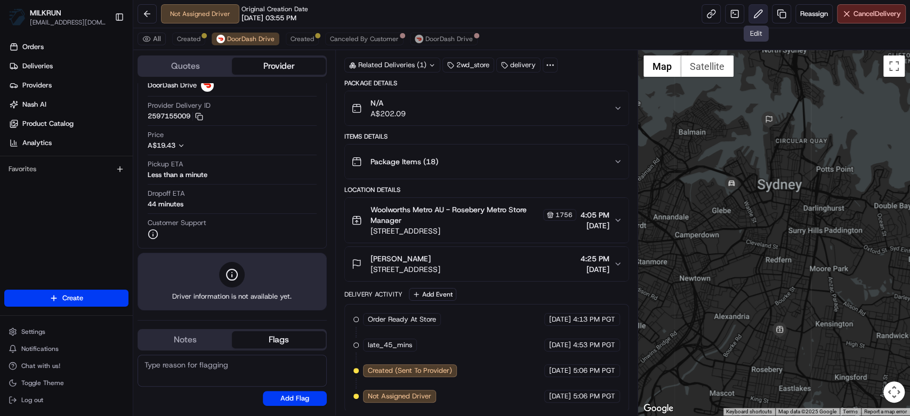
click at [751, 14] on button at bounding box center [758, 13] width 19 height 19
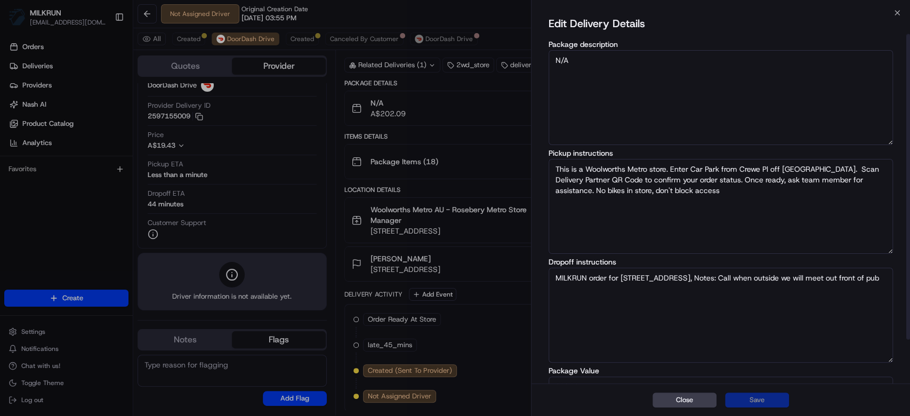
scroll to position [79, 0]
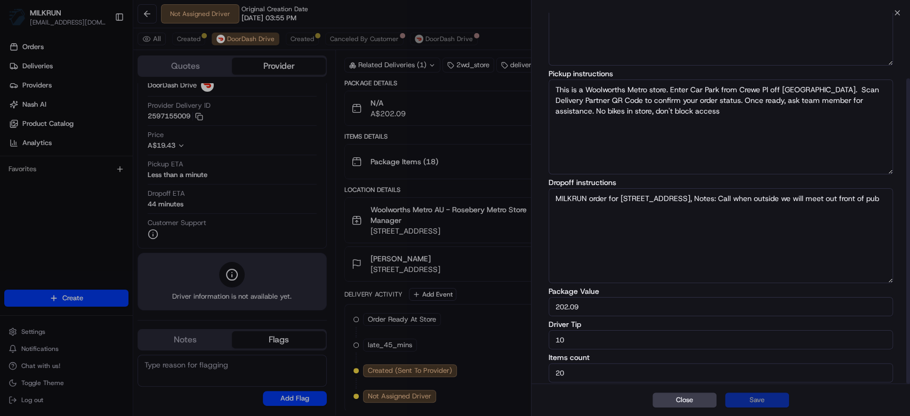
click at [584, 338] on input "10" at bounding box center [721, 339] width 344 height 19
